Goal: Transaction & Acquisition: Obtain resource

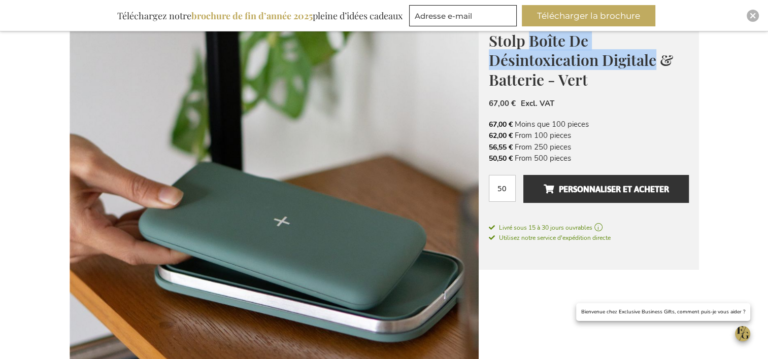
scroll to position [150, 0]
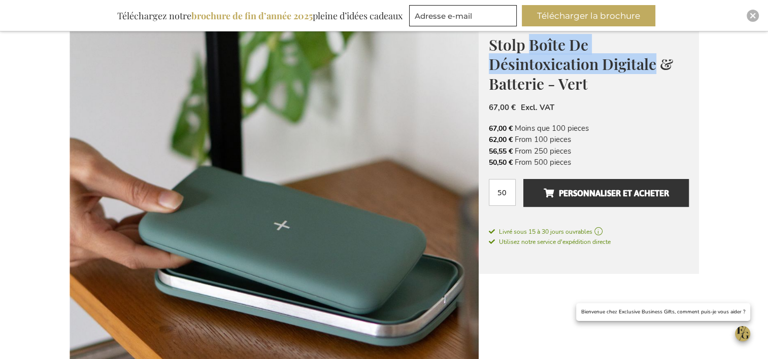
click at [330, 227] on img at bounding box center [274, 222] width 409 height 409
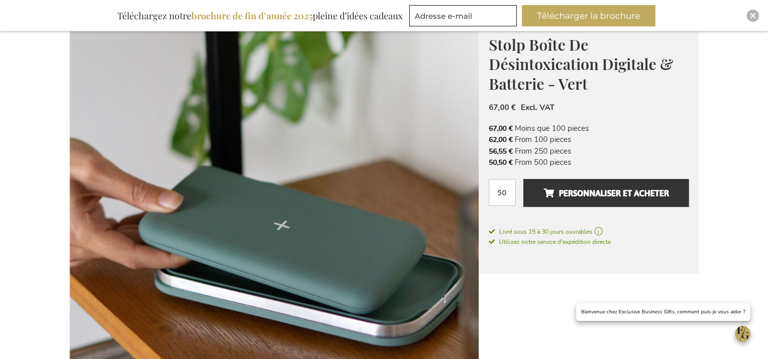
click at [591, 87] on h1 "Stolp Boîte De Désintoxication Digitale & Batterie - Vert" at bounding box center [589, 63] width 200 height 59
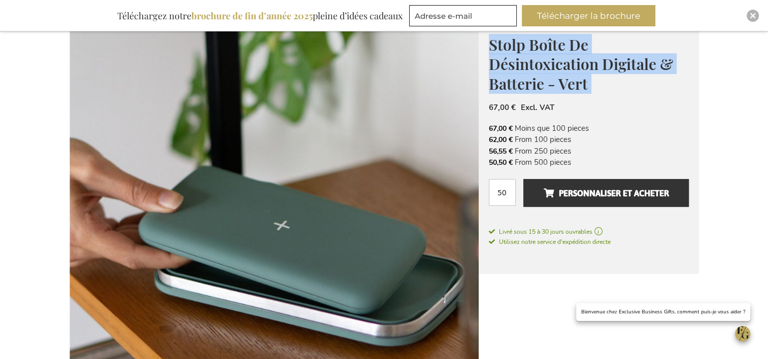
drag, startPoint x: 591, startPoint y: 87, endPoint x: 493, endPoint y: 51, distance: 104.2
click at [493, 51] on h1 "Stolp Boîte De Désintoxication Digitale & Batterie - Vert" at bounding box center [589, 63] width 200 height 59
copy div "Stolp Boîte De Désintoxication Digitale & Batterie - Vert Stolp is a Belgian br…"
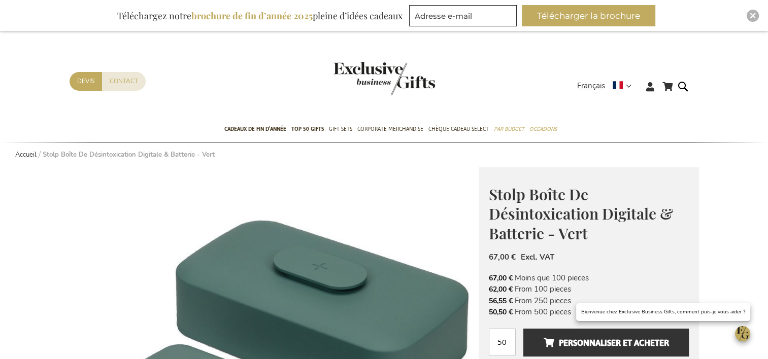
click at [682, 114] on div "Mon panier Mon panier [GEOGRAPHIC_DATA] Aucun article dans votre panier. Allez …" at bounding box center [384, 94] width 646 height 45
click at [82, 76] on link "Devis" at bounding box center [86, 81] width 32 height 19
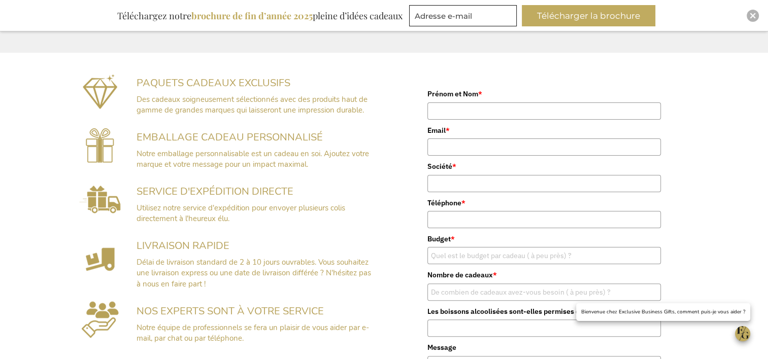
scroll to position [231, 0]
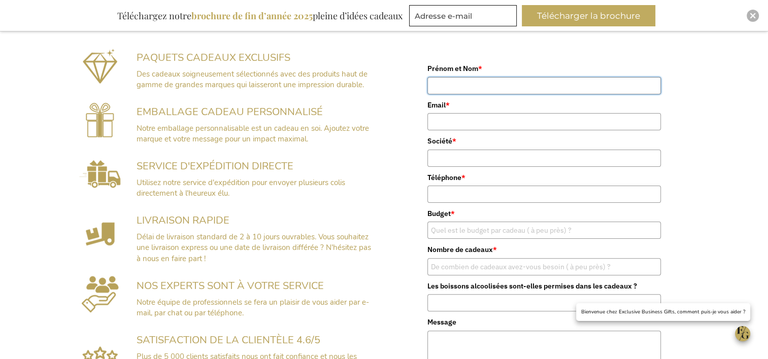
click at [449, 87] on input "Prénom et Nom *" at bounding box center [543, 85] width 233 height 17
type input "tony MATHIS"
type input "t.mathis@daco.fr"
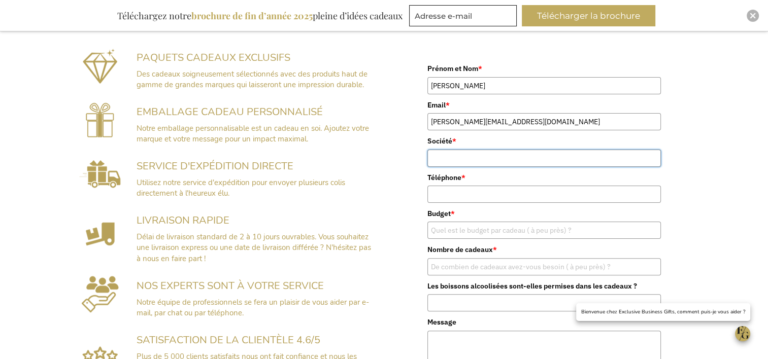
type input "DACO"
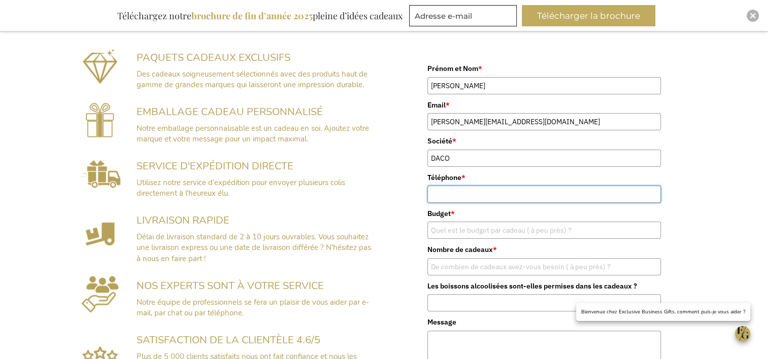
type input "0320650510"
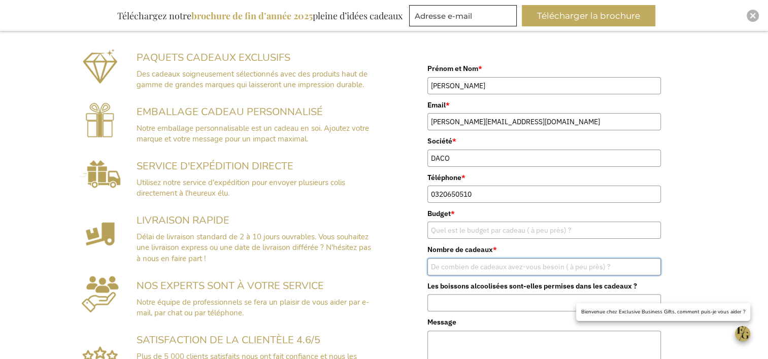
click at [441, 268] on input "Nombre de cadeaux *" at bounding box center [543, 266] width 233 height 17
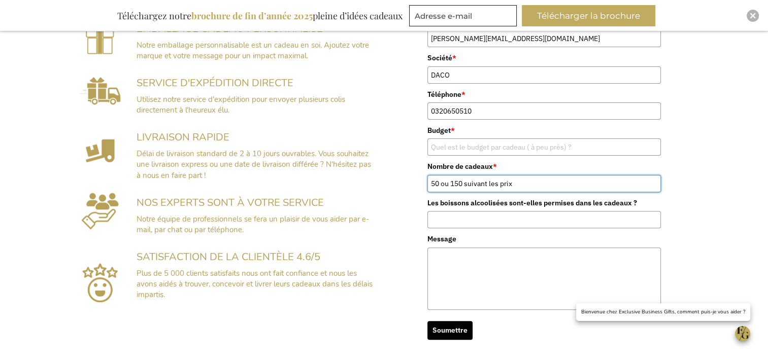
scroll to position [327, 0]
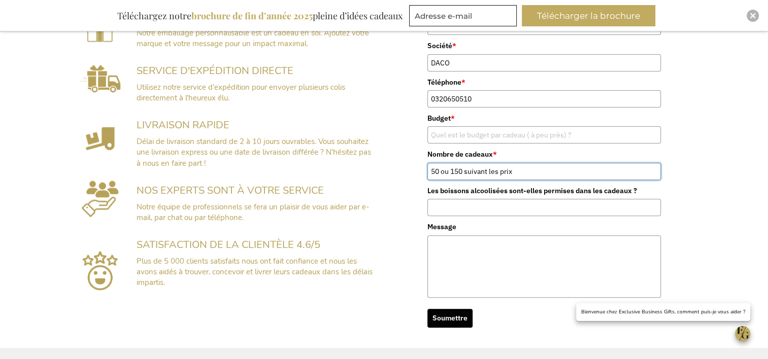
type input "50 ou 150 suivant les prix"
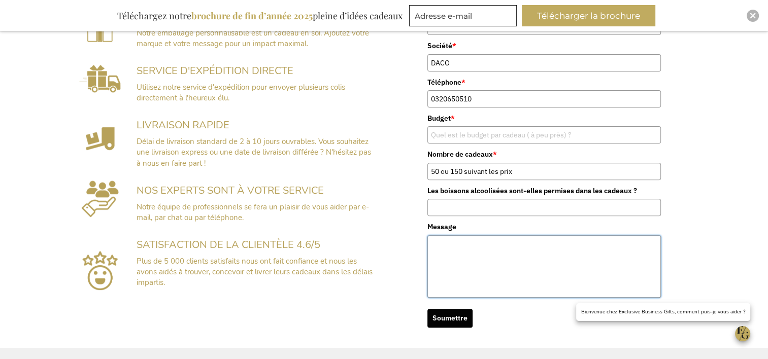
click at [437, 249] on textarea "Message" at bounding box center [543, 266] width 233 height 62
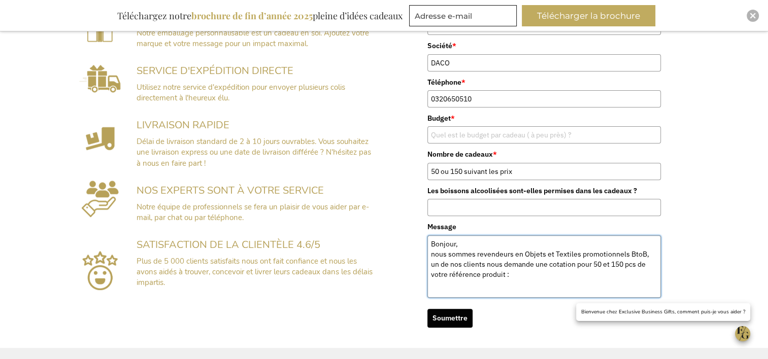
paste textarea "Stolp Boîte De Désintoxication Digitale & Batterie - Vert"
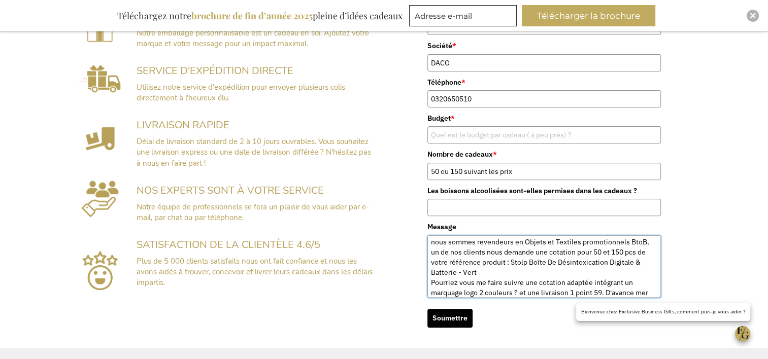
scroll to position [22, 0]
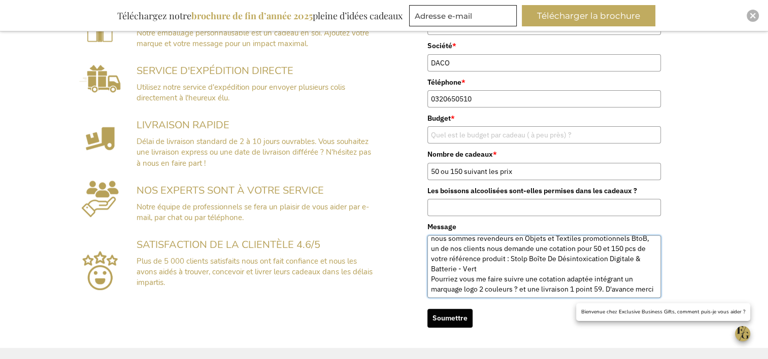
type textarea "Bonjour, nous sommes revendeurs en Objets et Textiles promotionnels BtoB, un de…"
click at [447, 313] on button "Soumettre" at bounding box center [449, 318] width 45 height 19
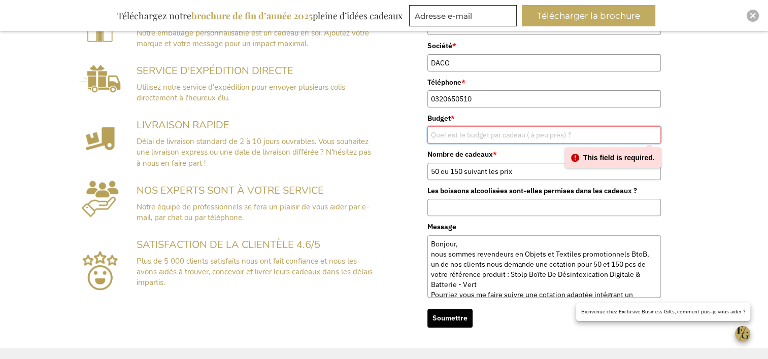
click at [474, 133] on input "Budget *" at bounding box center [543, 134] width 233 height 17
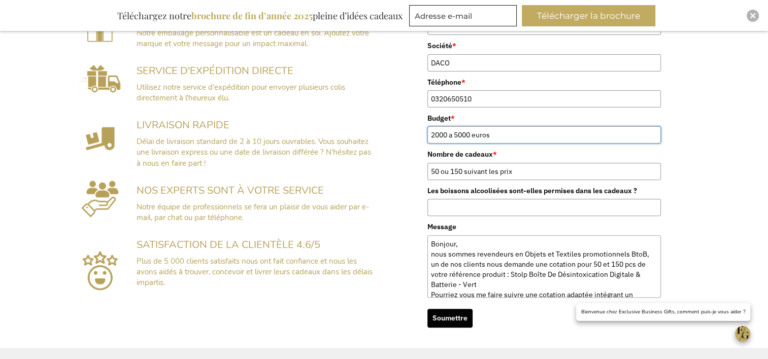
type input "2000 a 5000 euros"
click at [455, 313] on button "Soumettre" at bounding box center [449, 318] width 45 height 19
